Goal: Task Accomplishment & Management: Manage account settings

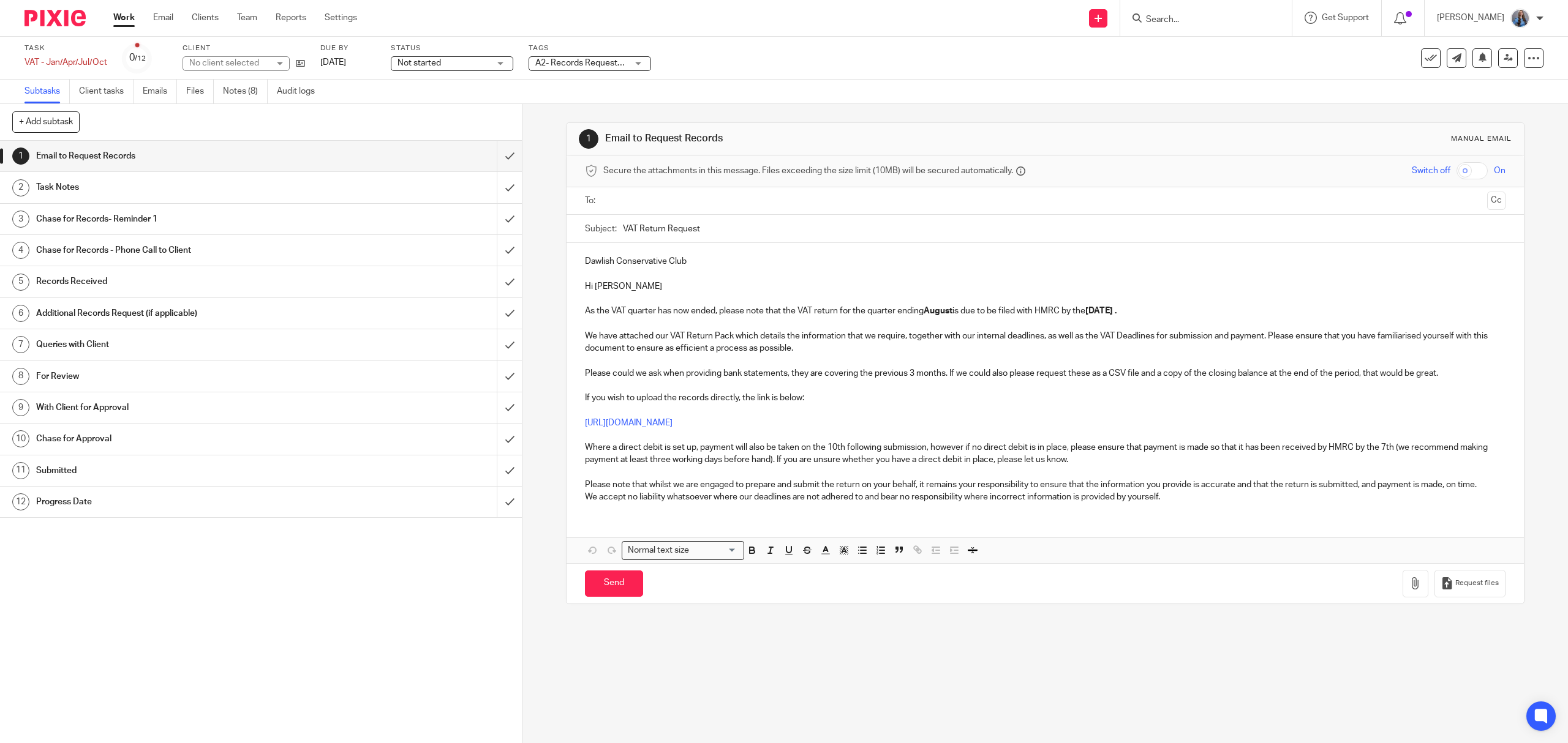
click at [231, 94] on link "Notes (8)" at bounding box center [245, 91] width 45 height 24
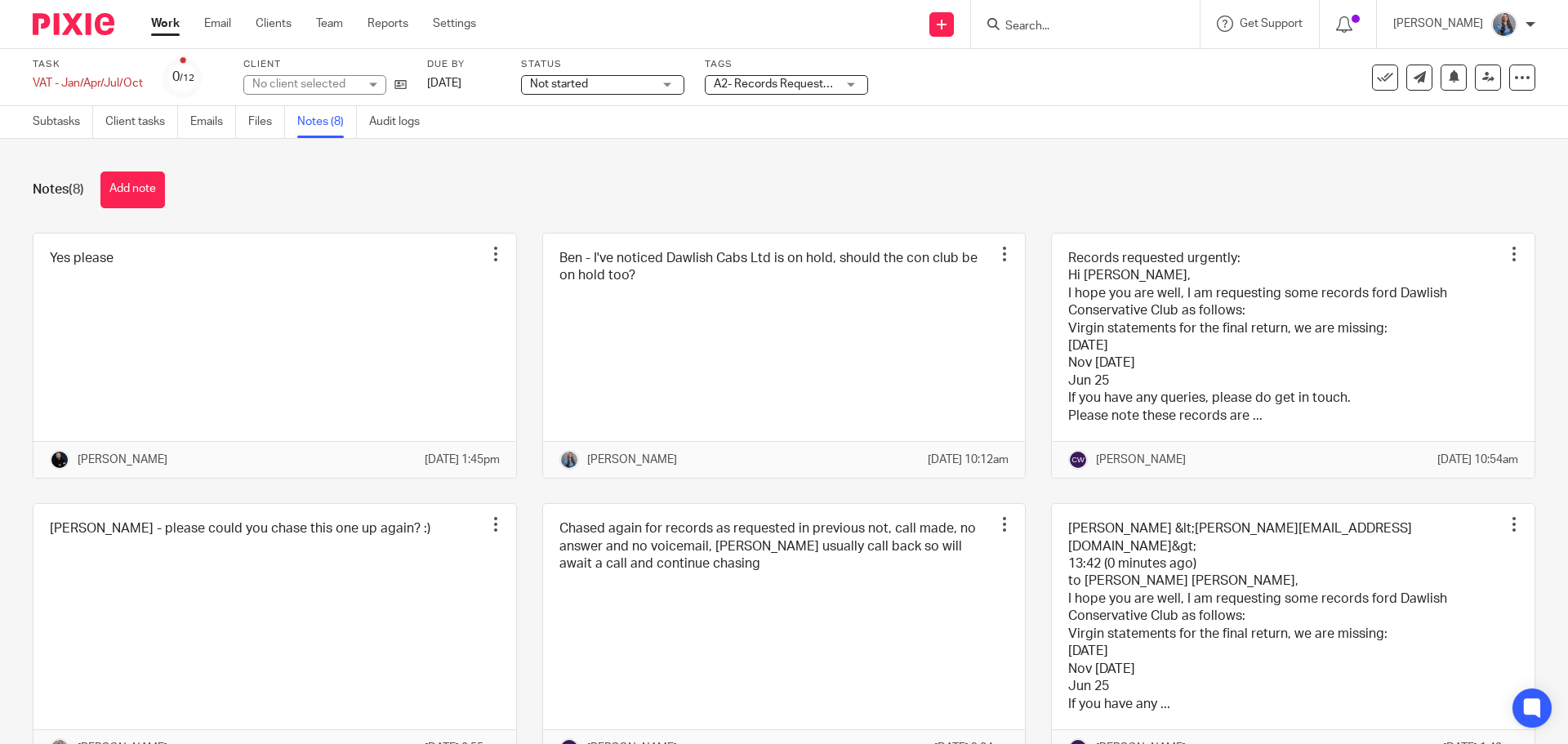
drag, startPoint x: 0, startPoint y: 0, endPoint x: 910, endPoint y: 156, distance: 923.3
click at [910, 156] on div "Notes (8) Add note Yes please Edit note Delete note [PERSON_NAME] [DATE] 1:45pm…" at bounding box center [784, 441] width 1568 height 605
click at [795, 84] on span "A2- Records Requested + 2" at bounding box center [784, 84] width 141 height 12
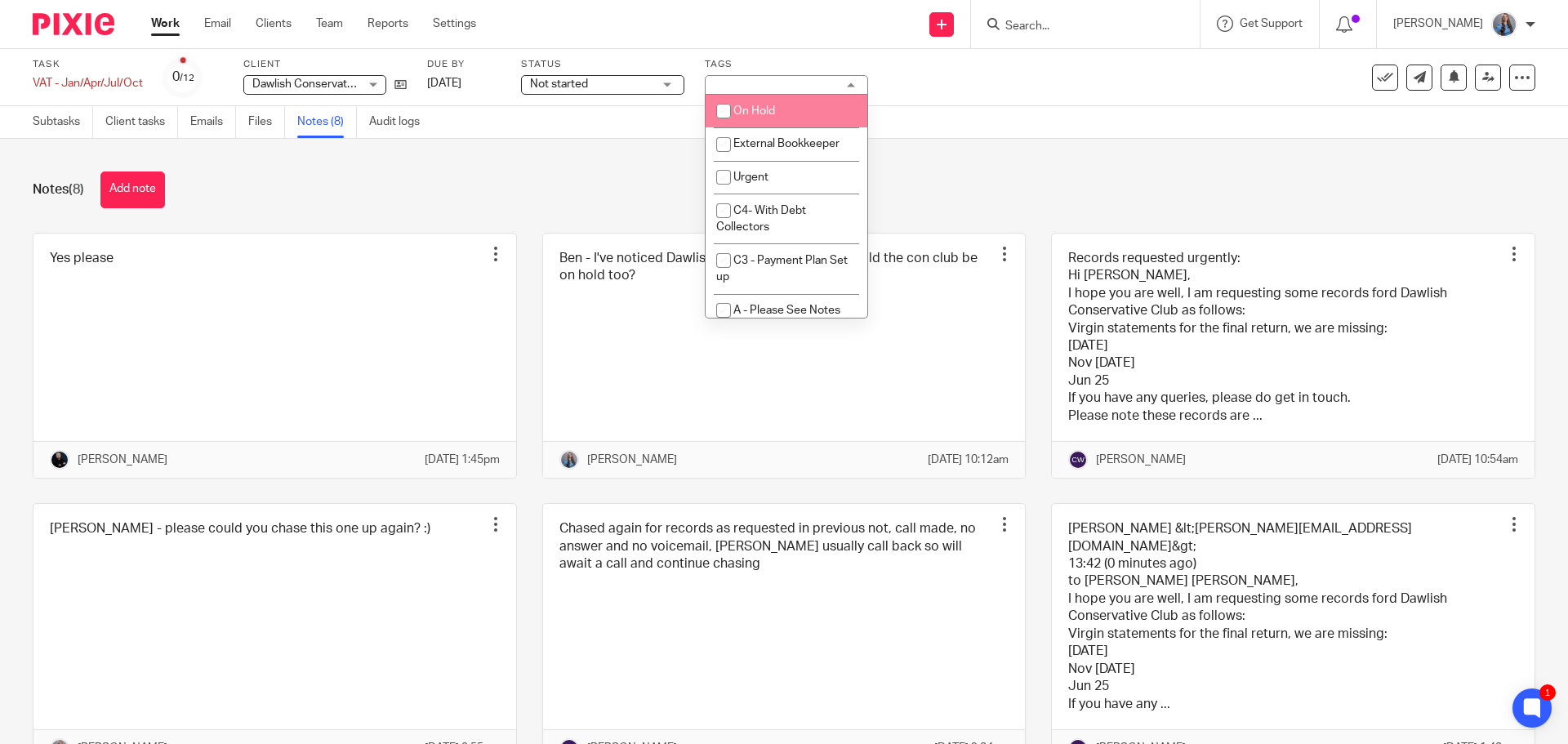
click at [770, 99] on li "On Hold" at bounding box center [787, 111] width 162 height 34
checkbox input "true"
click at [597, 165] on div "Notes (8) Add note Yes please Edit note Delete note Ben Gruber 19 Sep 2025 1:45…" at bounding box center [784, 441] width 1568 height 605
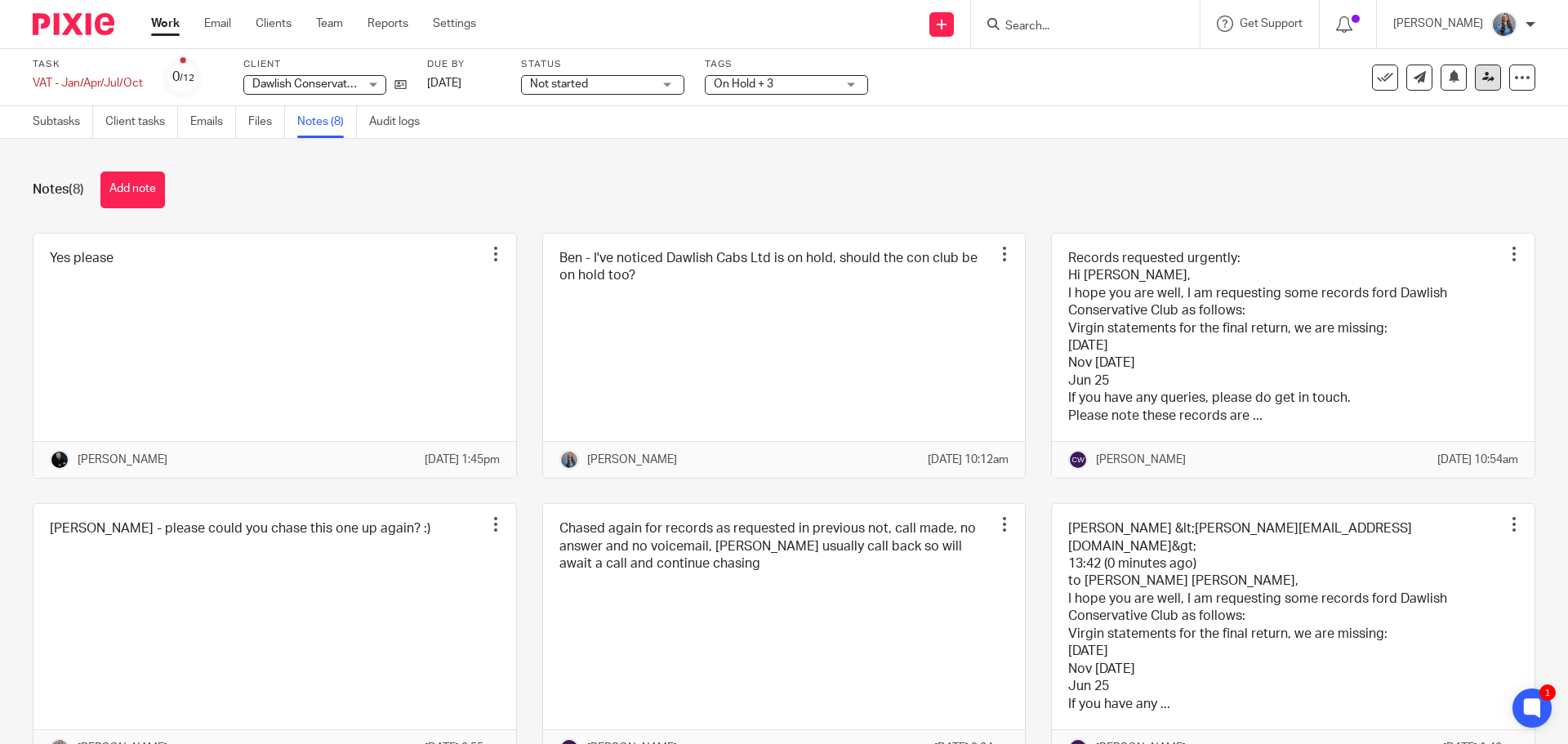
click at [1482, 78] on icon at bounding box center [1488, 77] width 13 height 13
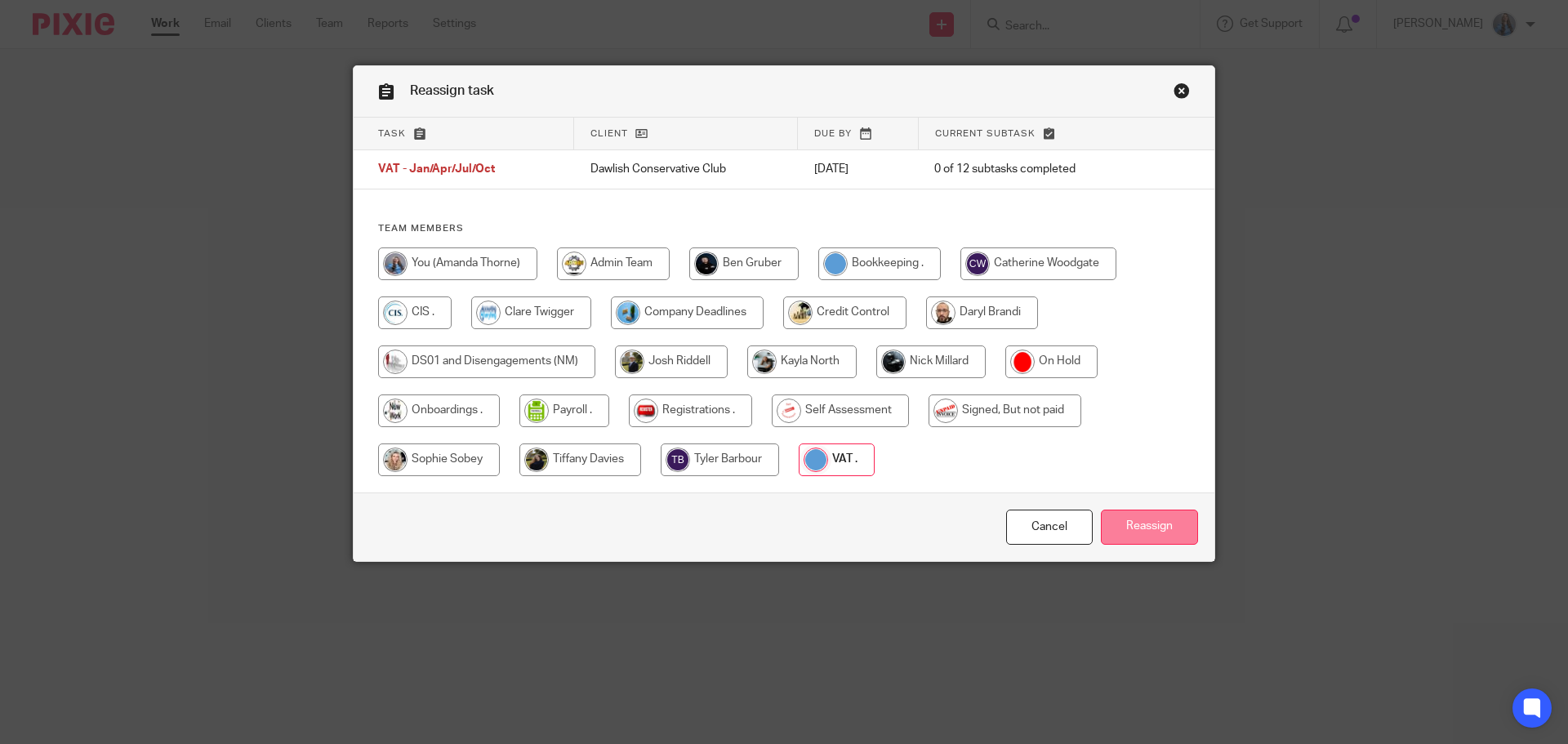
click at [1122, 517] on input "Reassign" at bounding box center [1149, 526] width 97 height 35
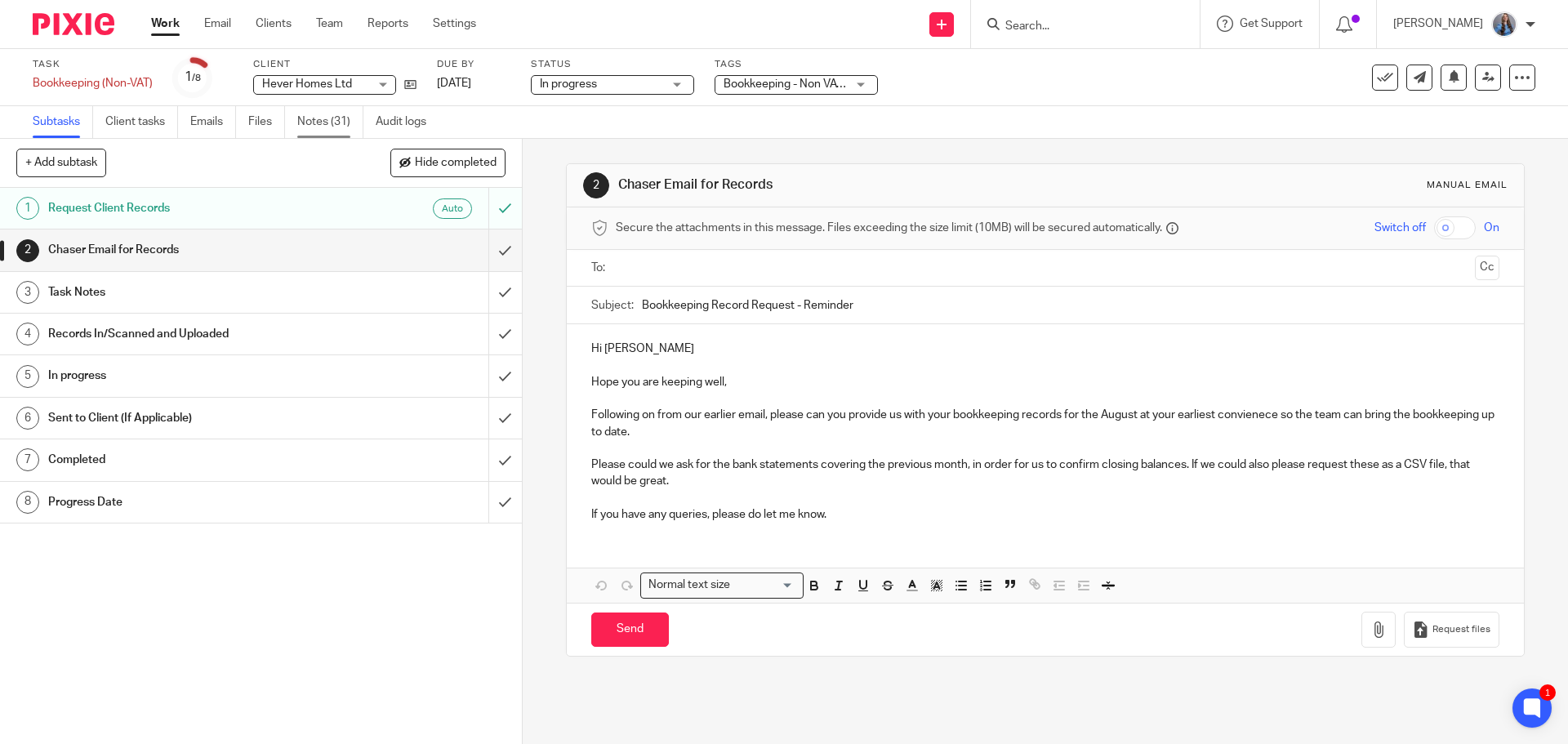
click at [328, 128] on link "Notes (31)" at bounding box center [330, 121] width 67 height 32
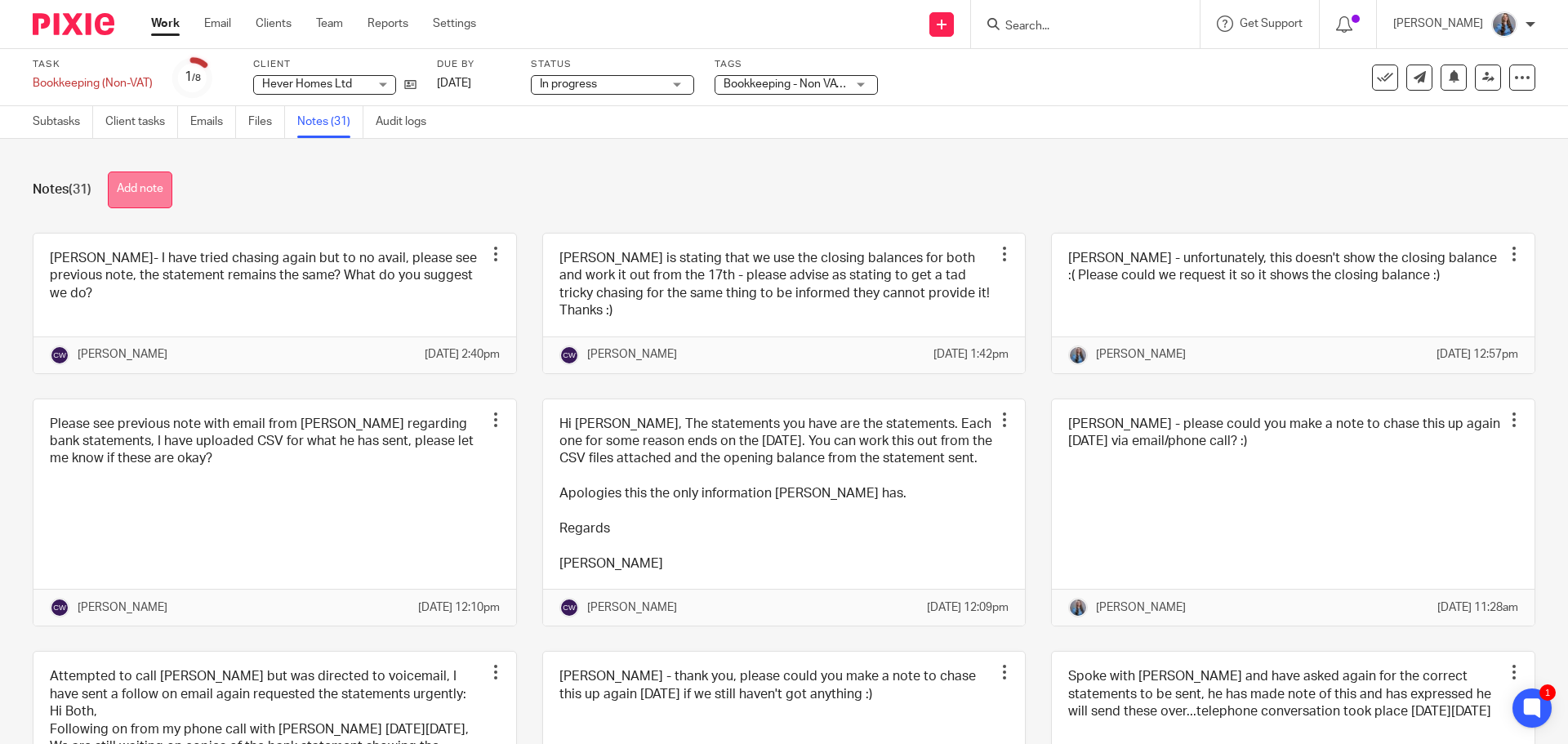
click at [144, 198] on button "Add note" at bounding box center [140, 190] width 65 height 37
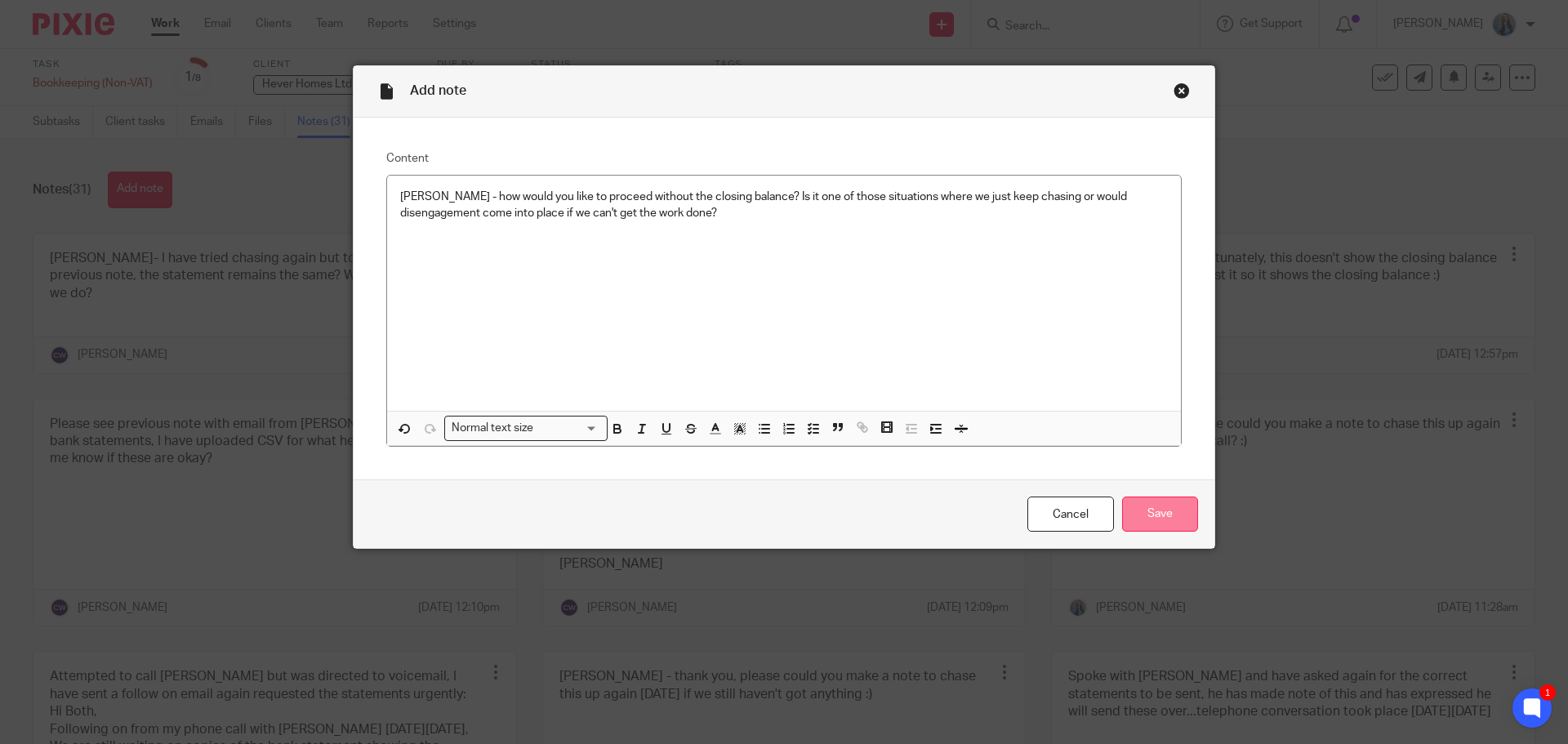
click at [1144, 506] on input "Save" at bounding box center [1160, 514] width 76 height 35
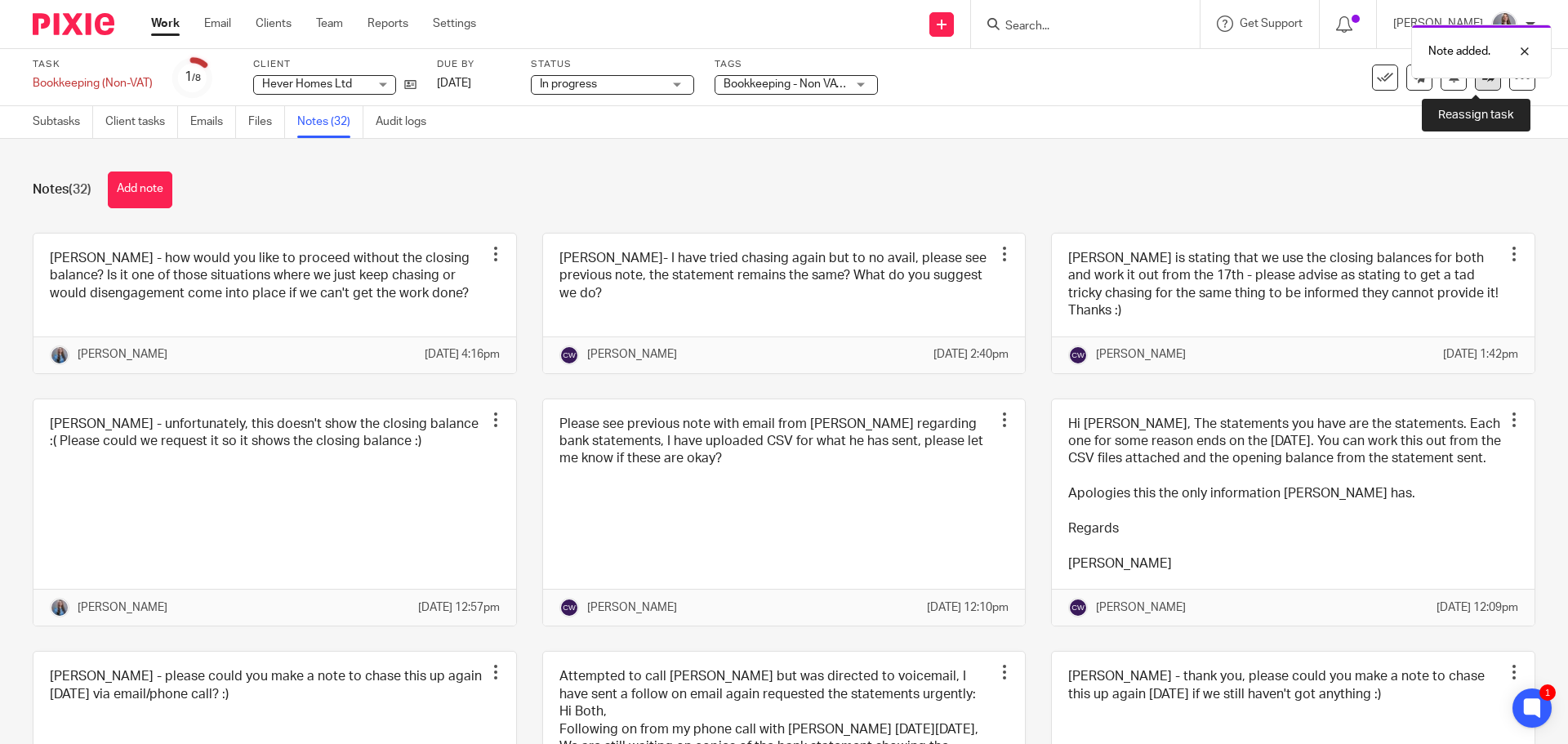
click at [1474, 87] on link at bounding box center [1487, 77] width 26 height 26
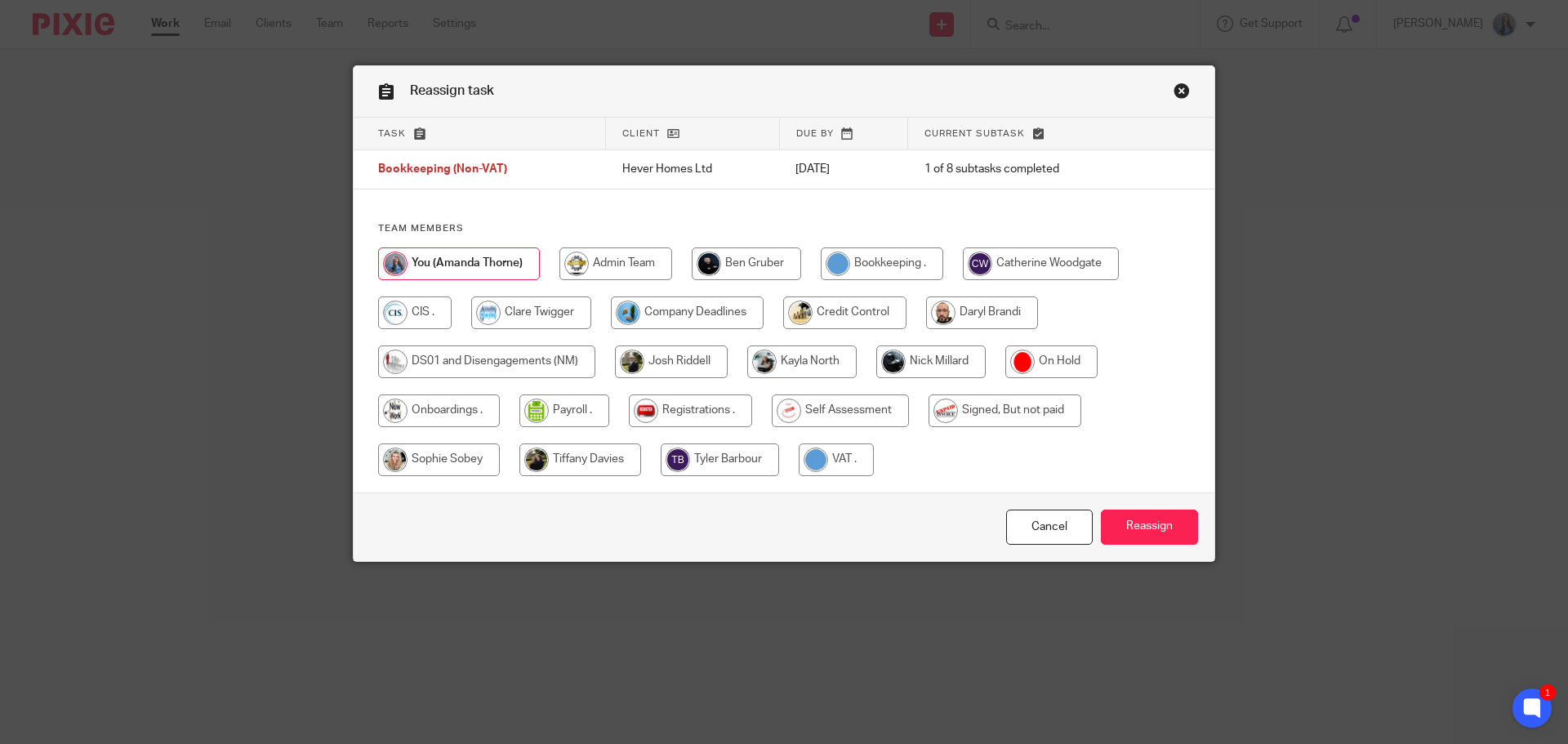
click at [944, 359] on input "radio" at bounding box center [931, 361] width 109 height 33
radio input "true"
click at [1133, 538] on input "Reassign" at bounding box center [1149, 526] width 97 height 35
